Goal: Information Seeking & Learning: Check status

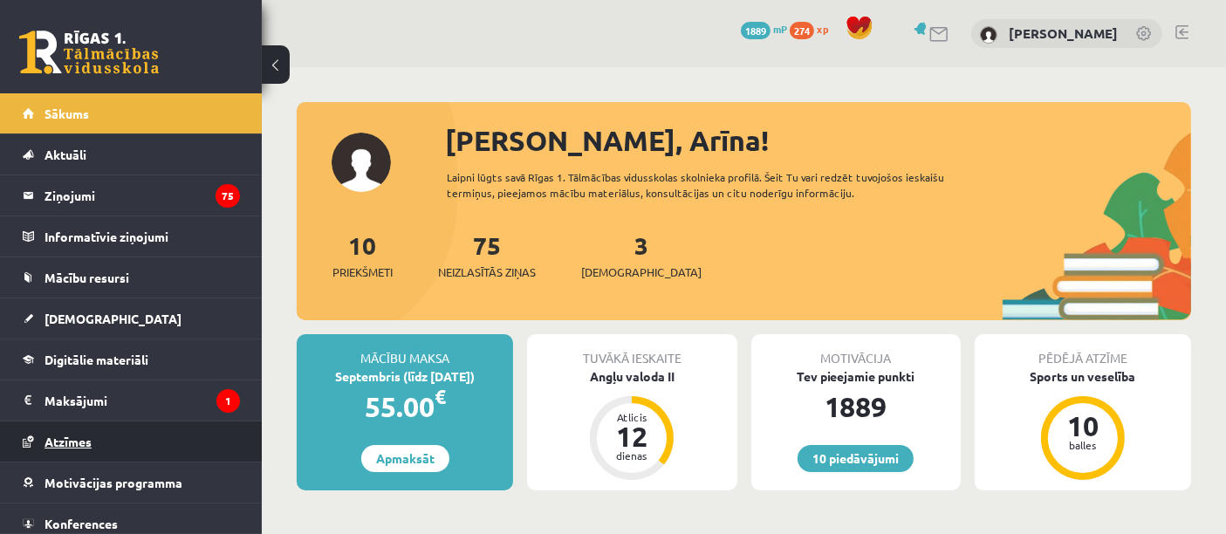
click at [92, 449] on link "Atzīmes" at bounding box center [131, 441] width 217 height 40
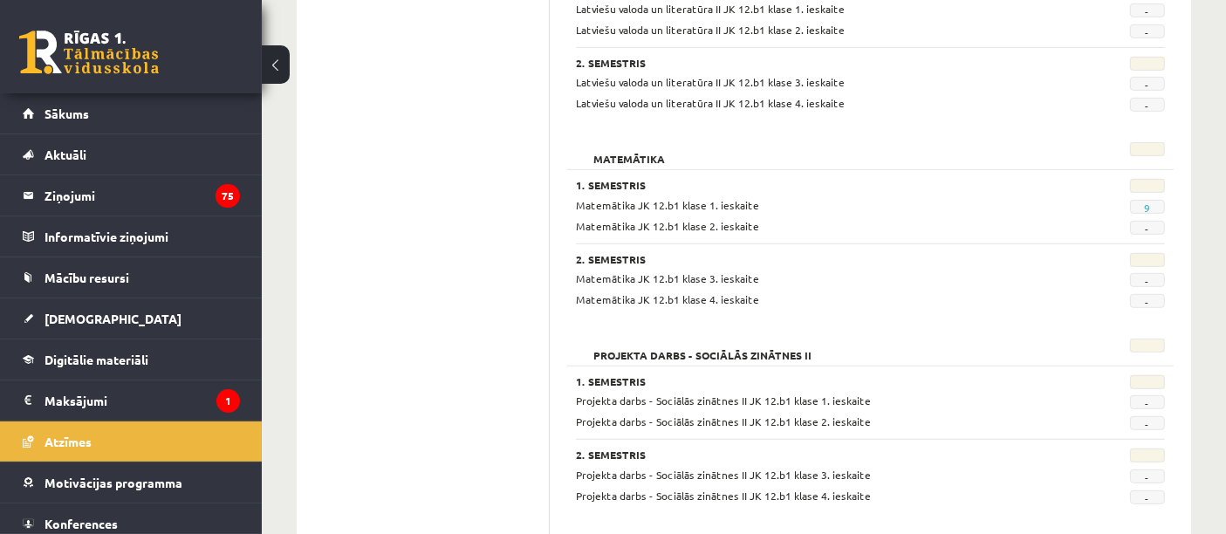
scroll to position [920, 0]
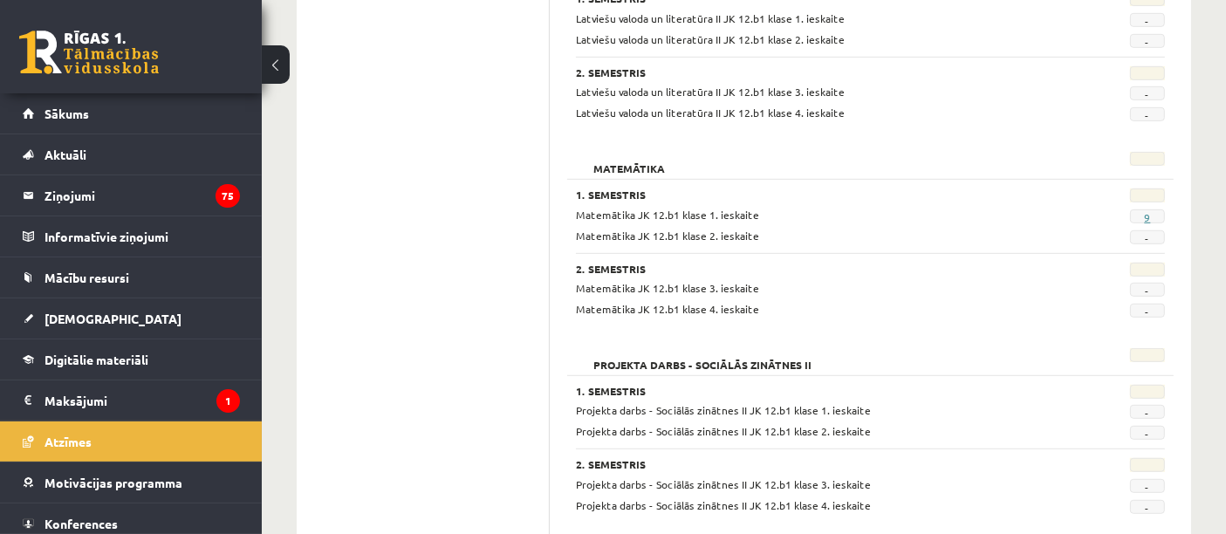
click at [1148, 214] on link "9" at bounding box center [1147, 217] width 6 height 14
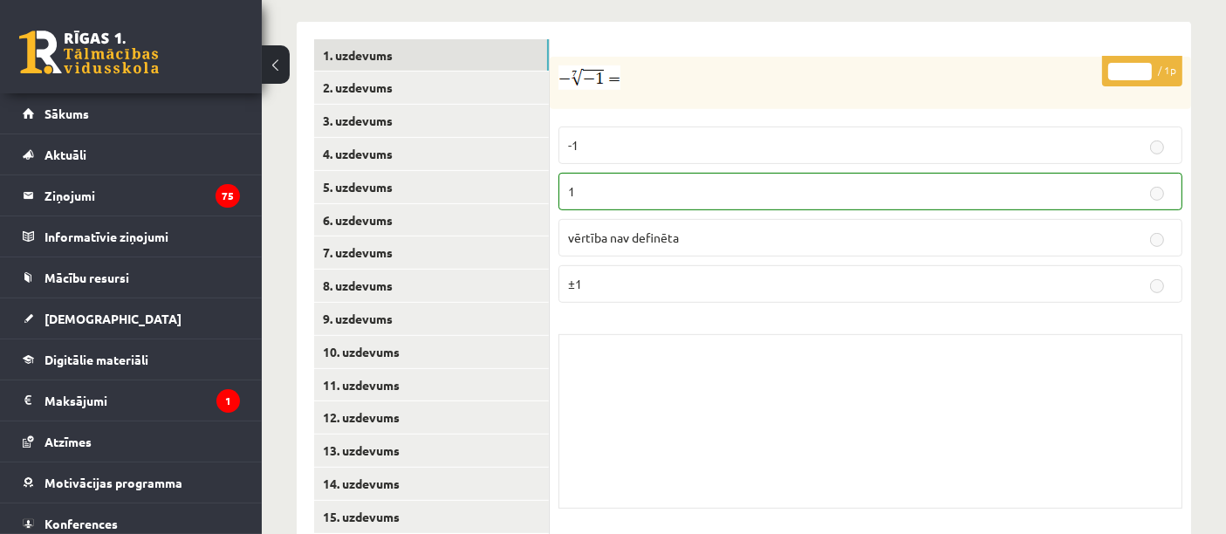
scroll to position [770, 0]
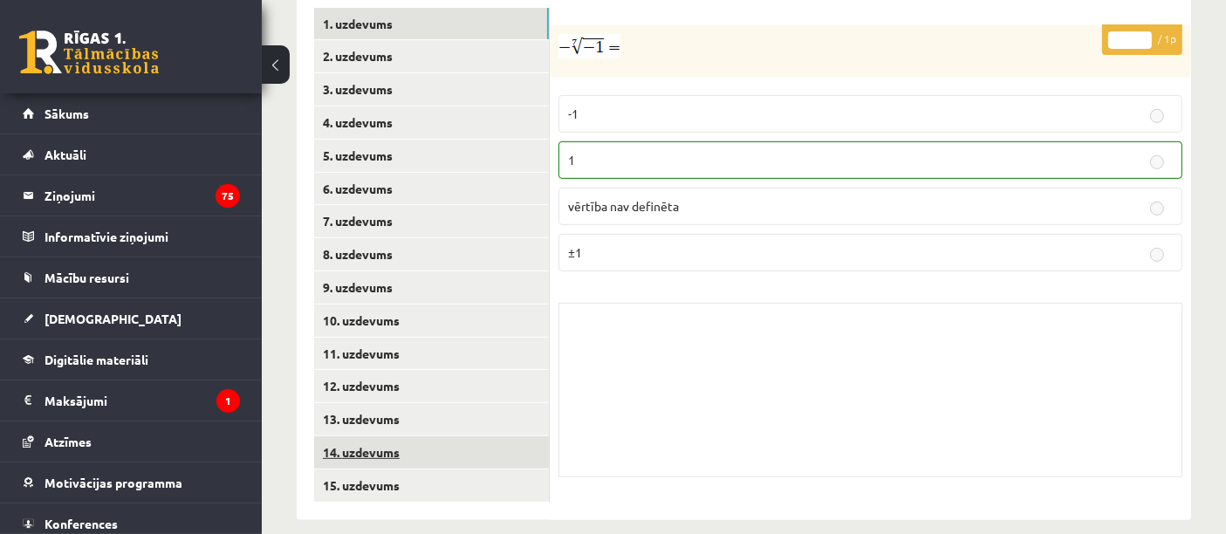
click at [367, 436] on link "14. uzdevums" at bounding box center [431, 452] width 235 height 32
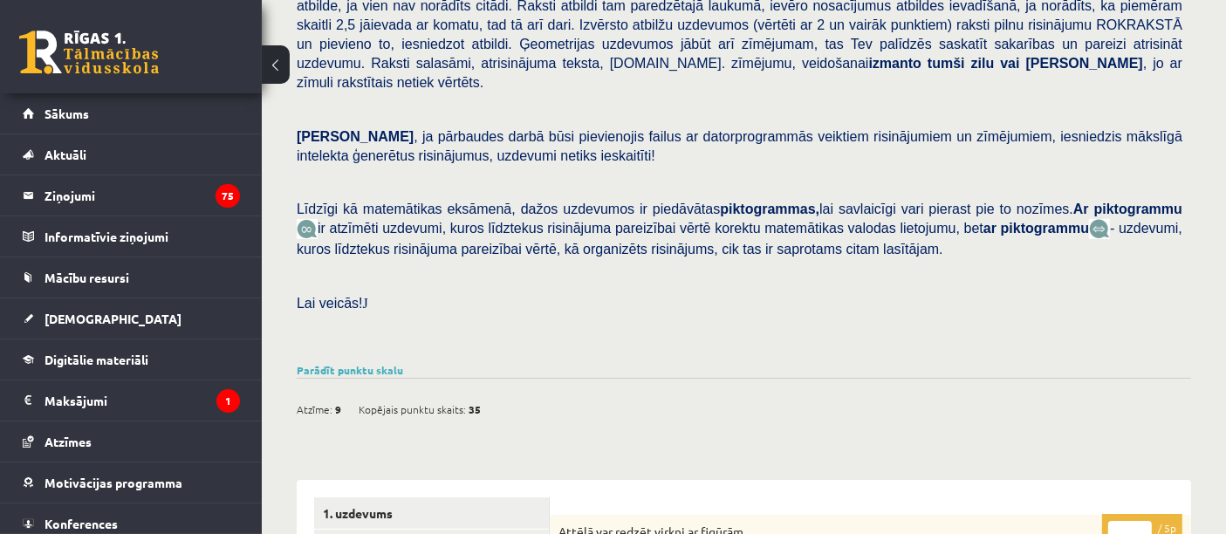
scroll to position [0, 0]
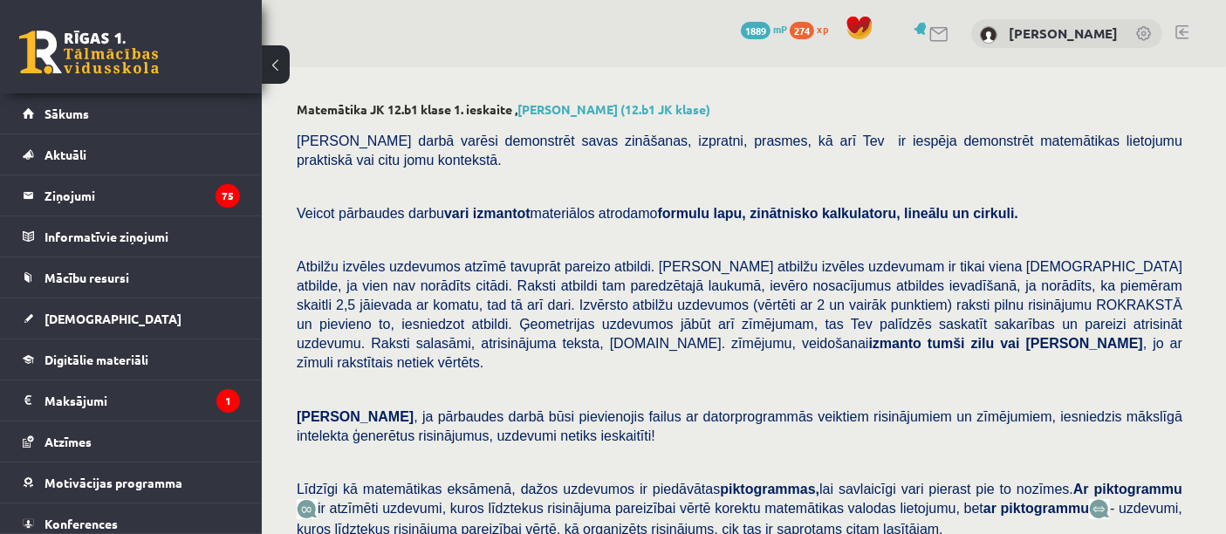
click at [1183, 25] on link at bounding box center [1181, 32] width 13 height 14
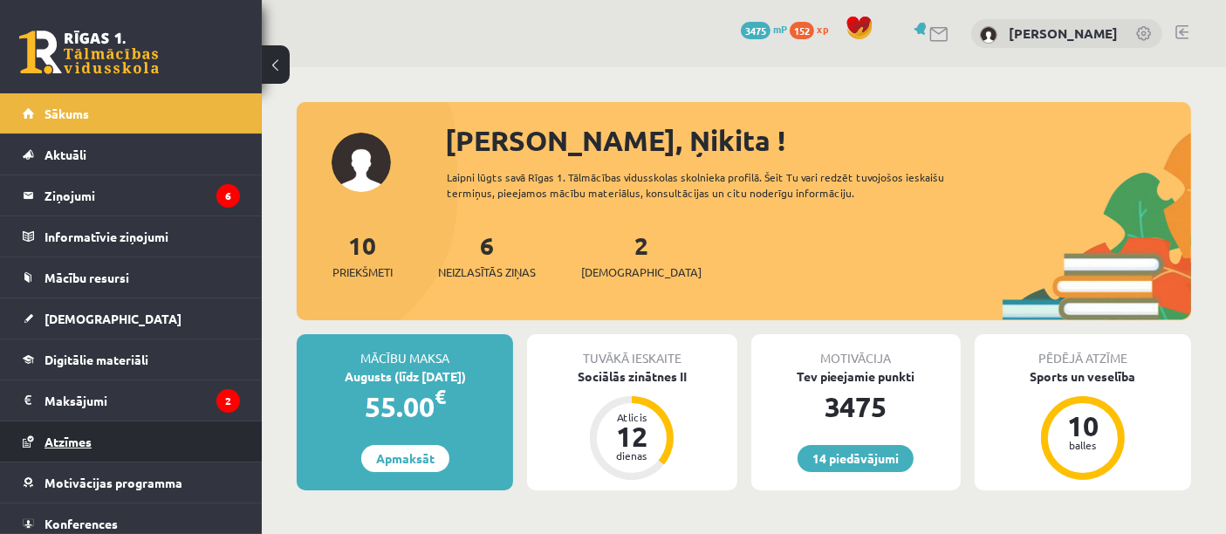
click at [106, 435] on link "Atzīmes" at bounding box center [131, 441] width 217 height 40
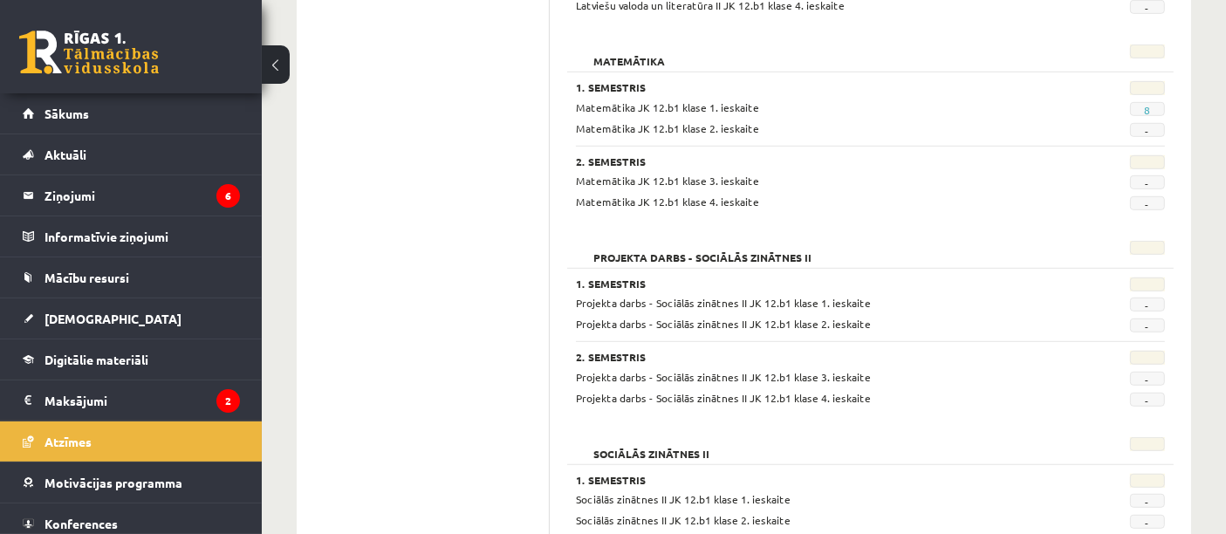
scroll to position [1039, 0]
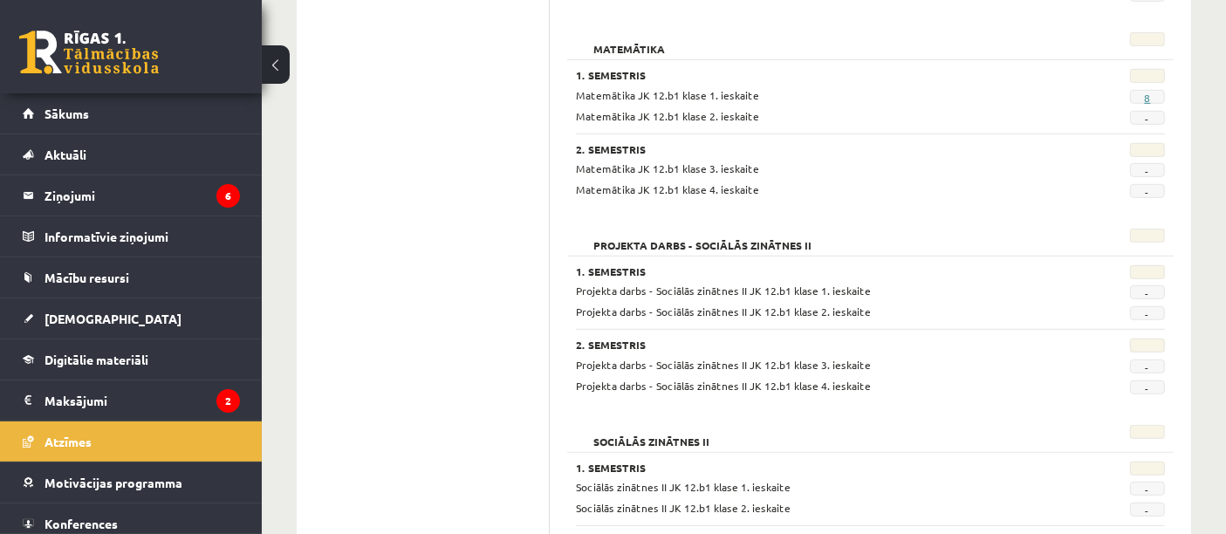
click at [1149, 91] on link "8" at bounding box center [1147, 98] width 6 height 14
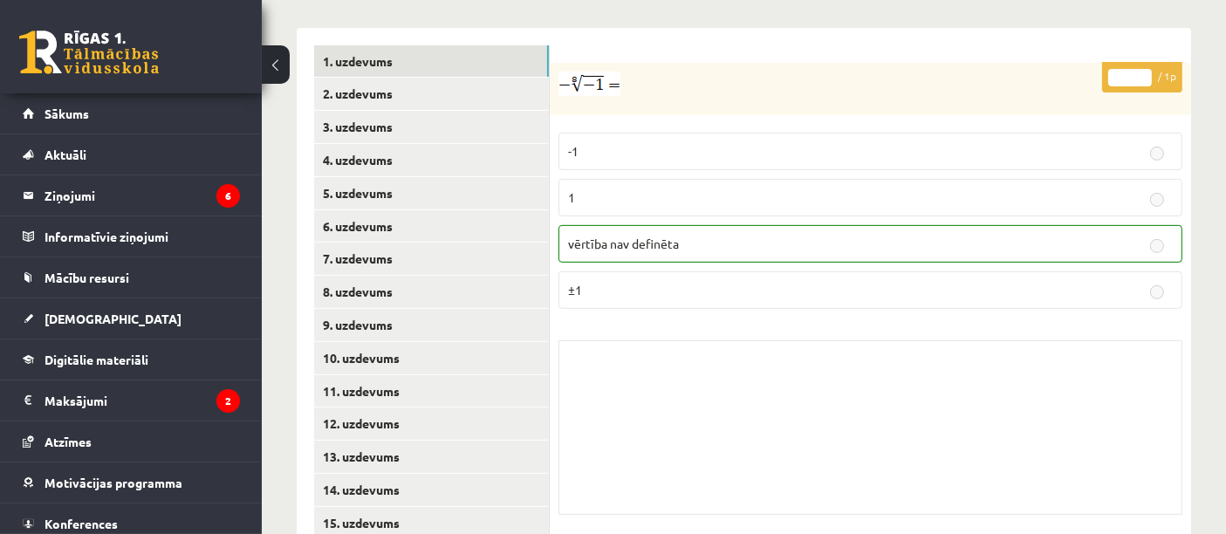
scroll to position [770, 0]
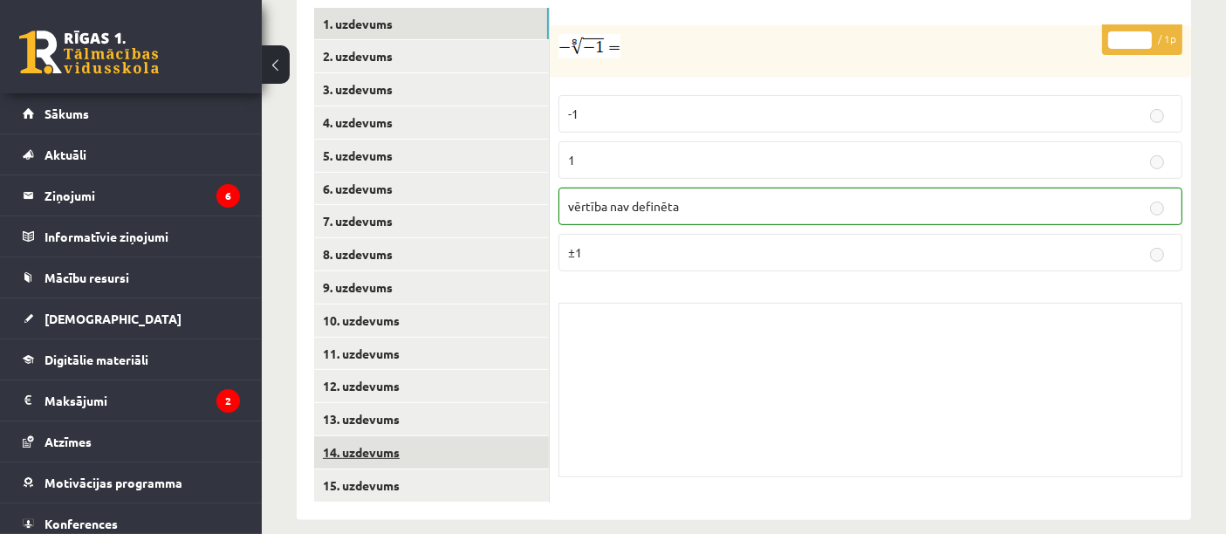
click at [390, 436] on link "14. uzdevums" at bounding box center [431, 452] width 235 height 32
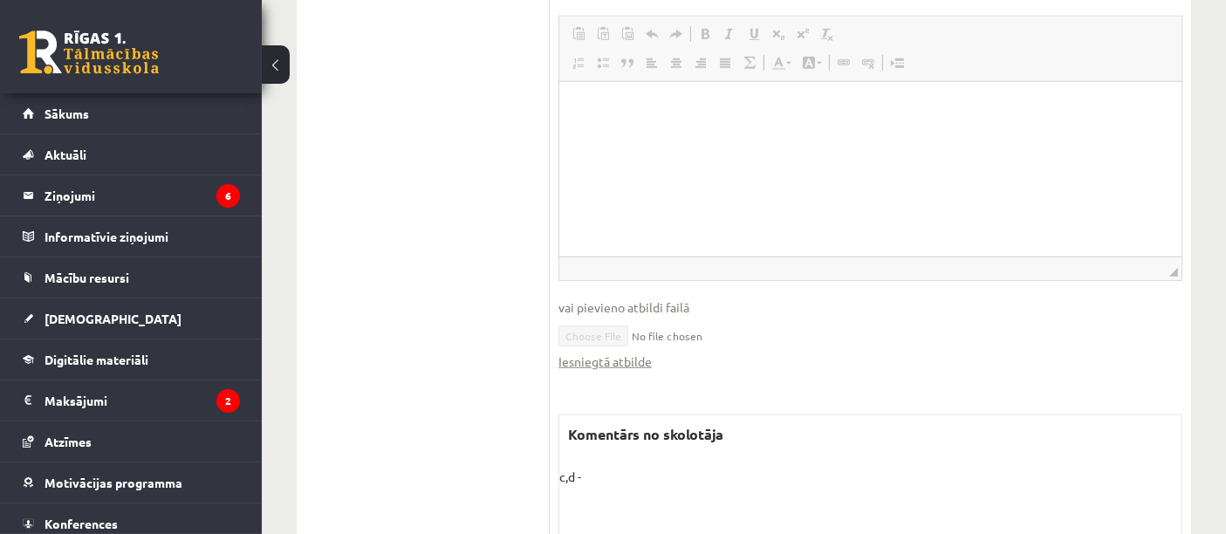
scroll to position [1420, 0]
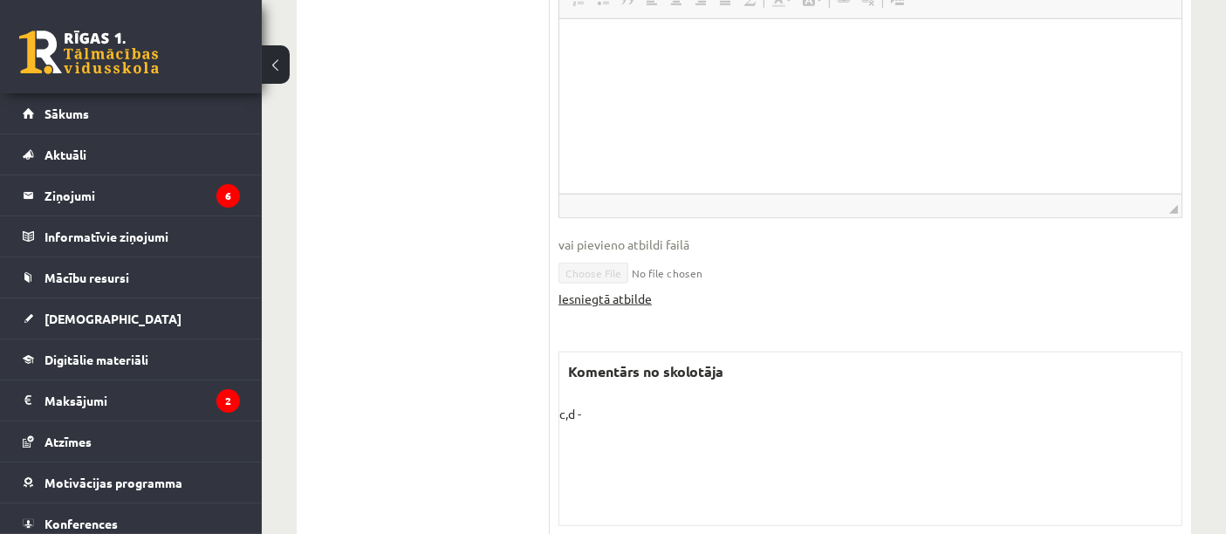
click at [609, 290] on link "Iesniegtā atbilde" at bounding box center [604, 299] width 93 height 18
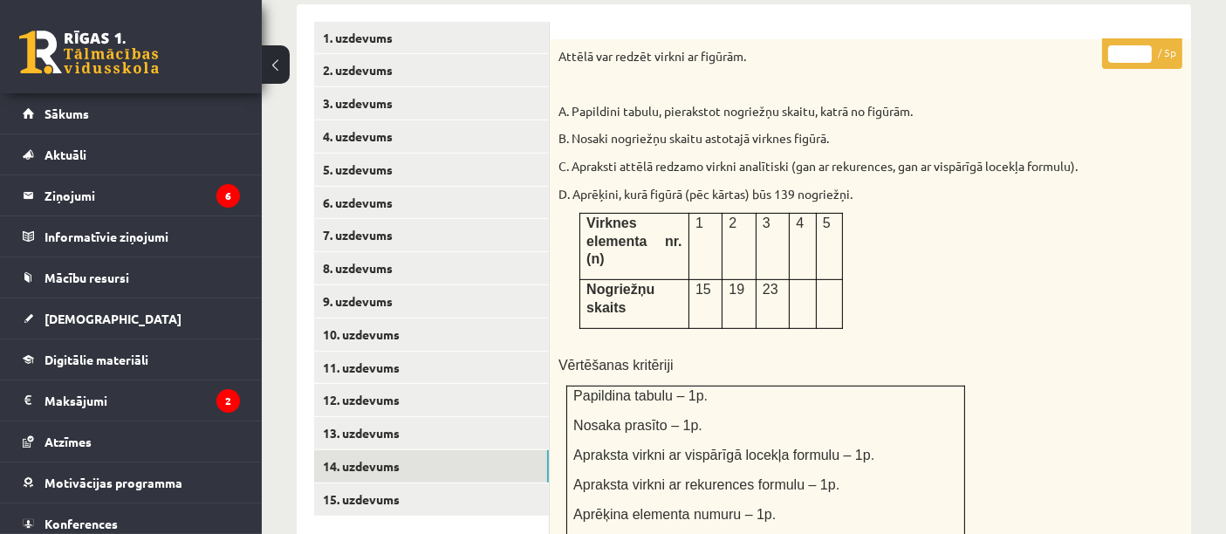
scroll to position [755, 0]
click at [1079, 468] on div "Attēlā var redzēt virkni ar figūrām. A. Papildini tabulu, pierakstot nogriežņu …" at bounding box center [870, 292] width 641 height 505
click at [1074, 187] on p "D. Aprēķini, kurā figūrā (pēc kārtas) būs 139 nogriežņi." at bounding box center [826, 195] width 537 height 17
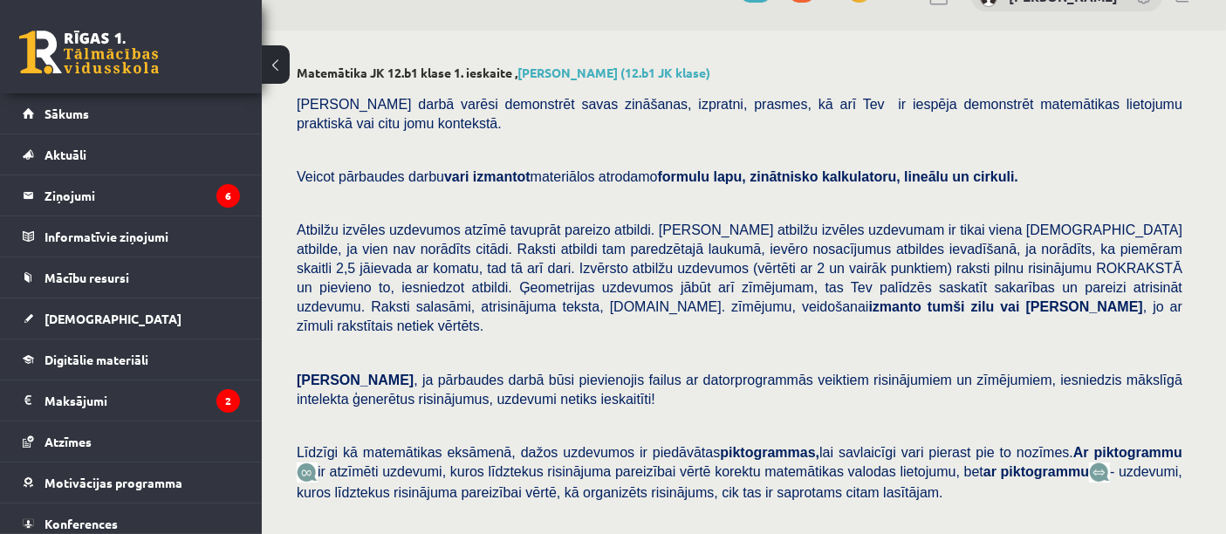
scroll to position [0, 0]
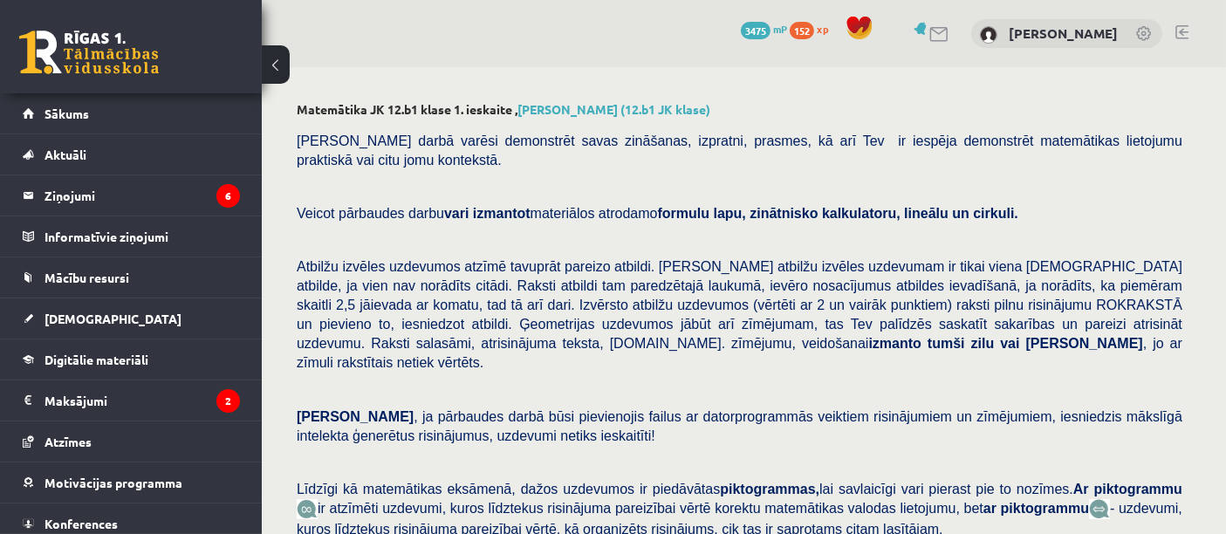
click at [1182, 33] on link at bounding box center [1181, 32] width 13 height 14
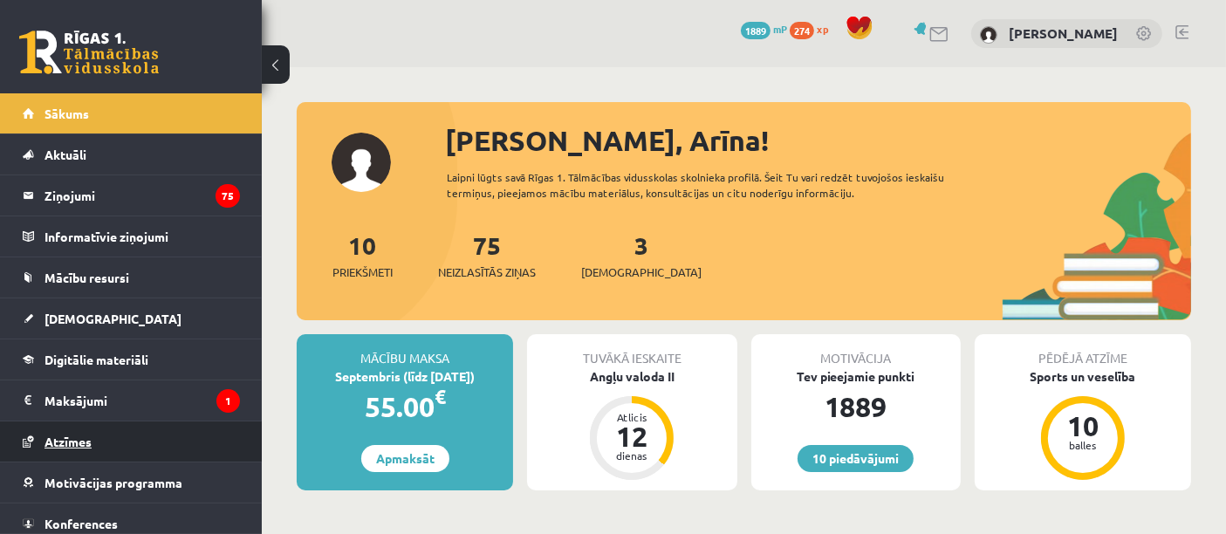
click at [87, 436] on span "Atzīmes" at bounding box center [68, 442] width 47 height 16
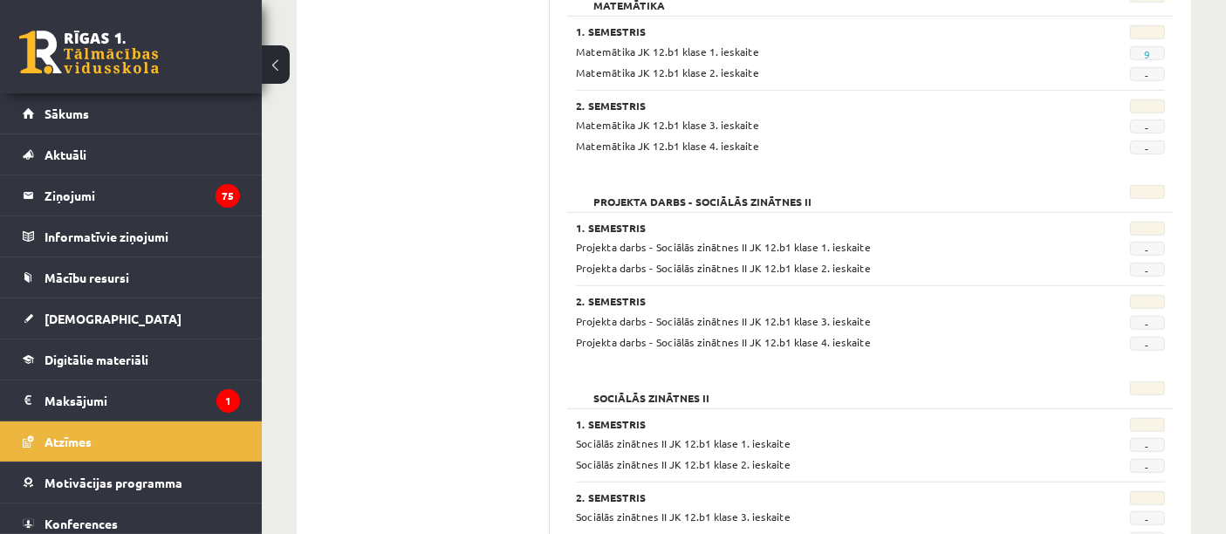
scroll to position [1082, 0]
click at [1148, 51] on link "9" at bounding box center [1147, 55] width 6 height 14
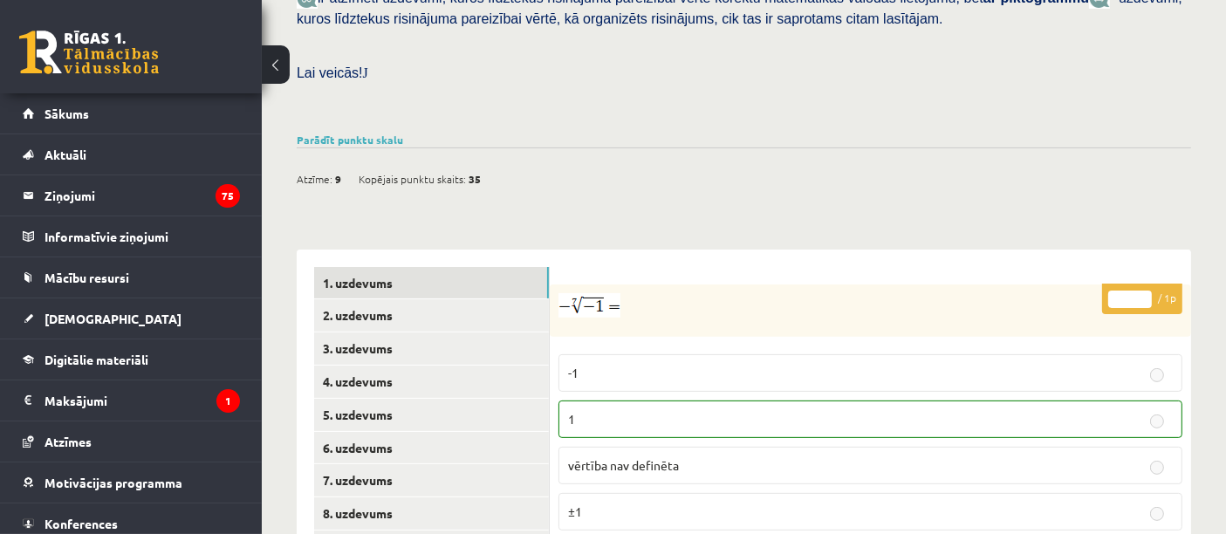
scroll to position [770, 0]
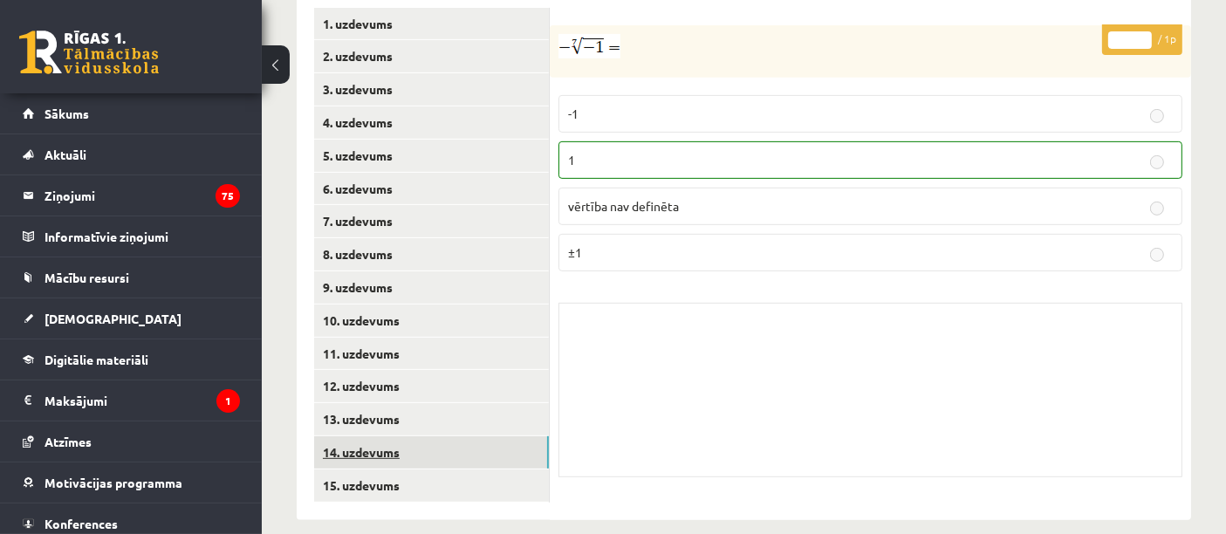
click at [378, 436] on link "14. uzdevums" at bounding box center [431, 452] width 235 height 32
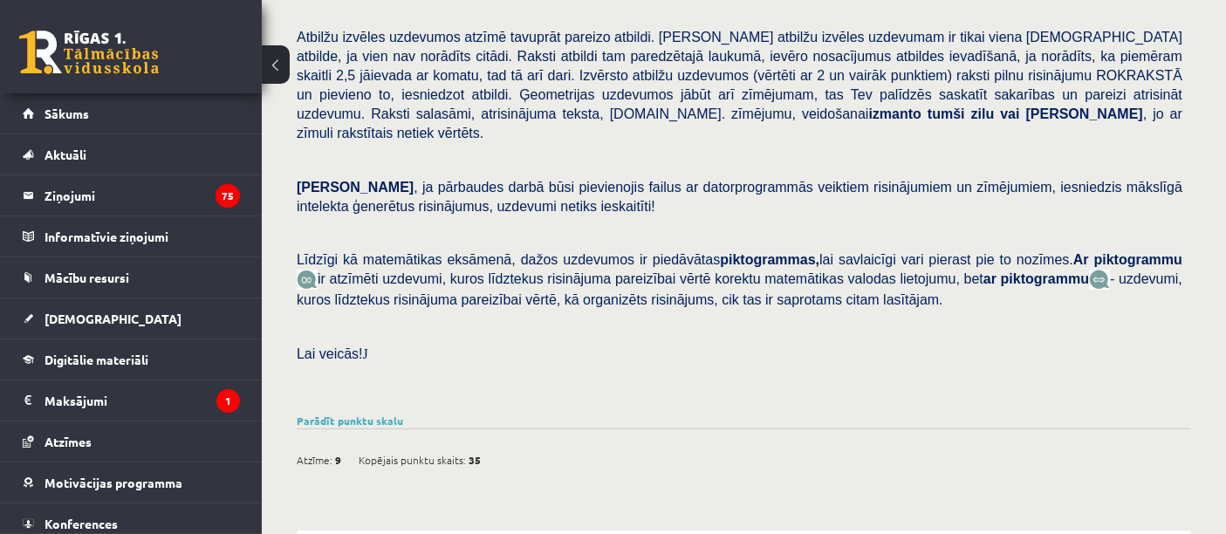
scroll to position [0, 0]
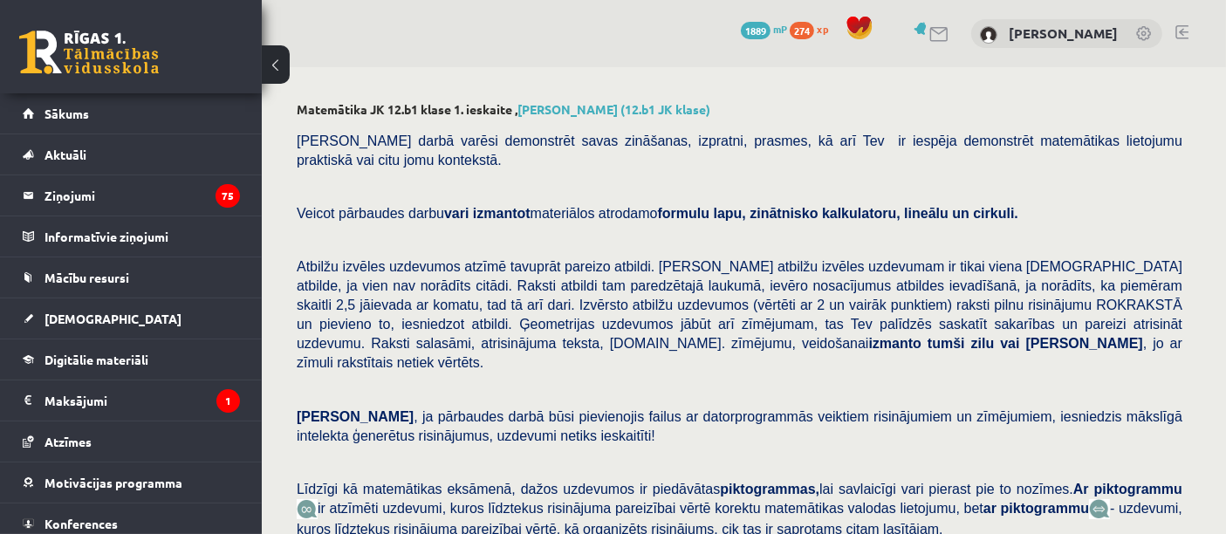
click at [1182, 31] on link at bounding box center [1181, 32] width 13 height 14
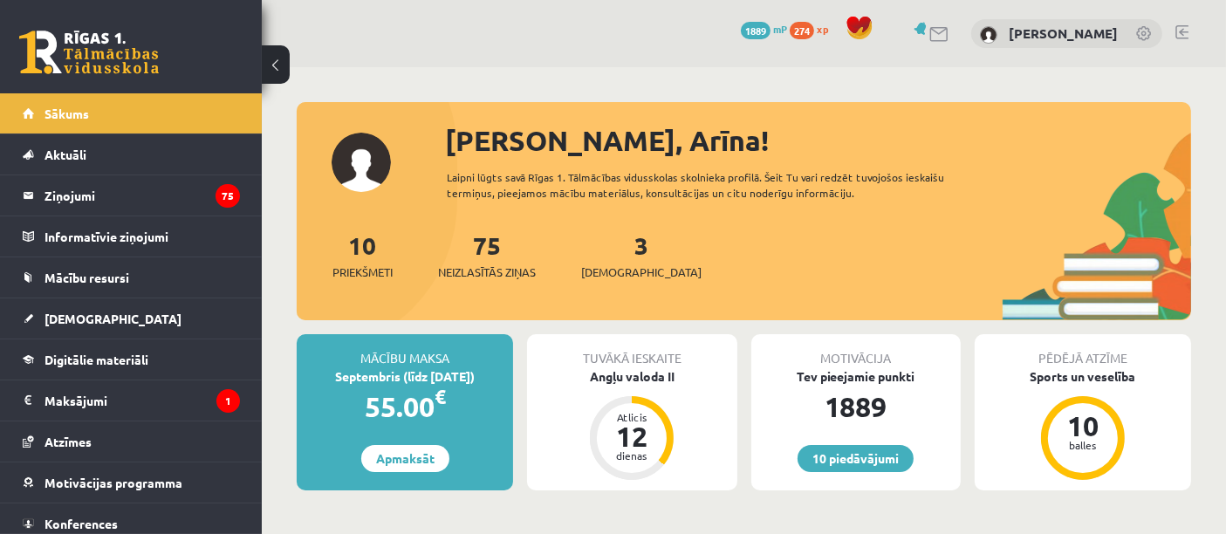
click at [85, 52] on link at bounding box center [89, 53] width 140 height 44
